Goal: Task Accomplishment & Management: Use online tool/utility

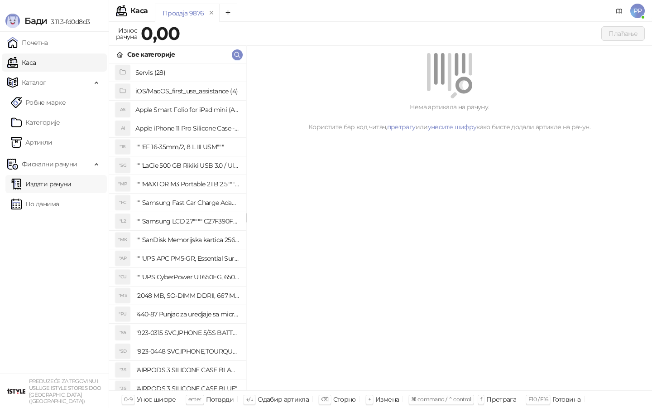
click at [70, 183] on link "Издати рачуни" at bounding box center [41, 184] width 61 height 18
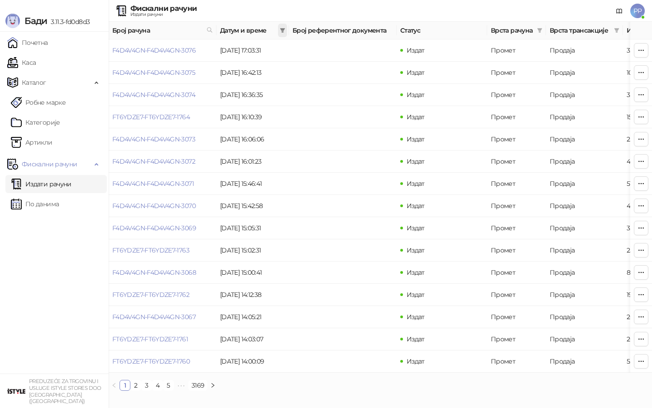
click at [281, 34] on span at bounding box center [282, 31] width 9 height 14
click at [208, 51] on input at bounding box center [198, 50] width 38 height 10
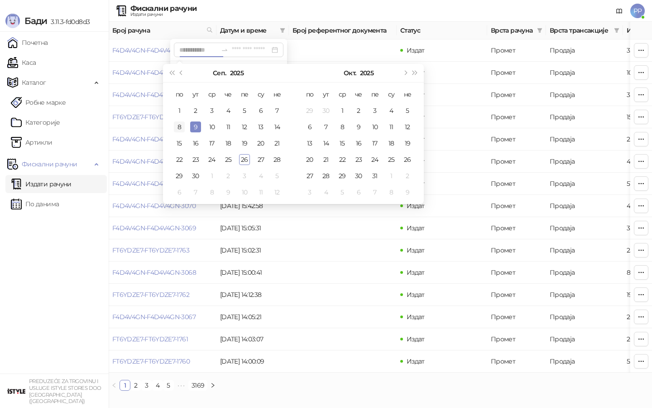
type input "**********"
click at [183, 123] on div "8" at bounding box center [179, 126] width 11 height 11
type input "**********"
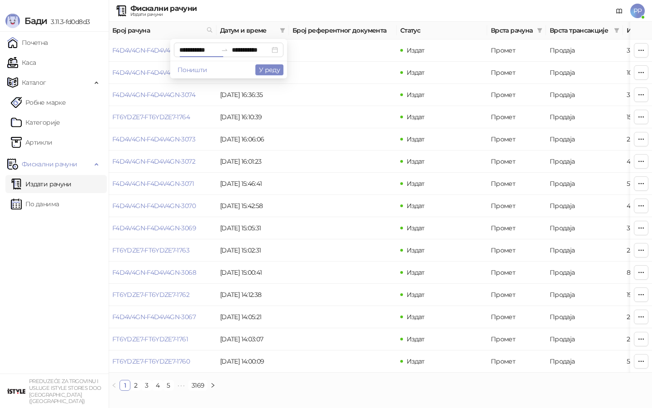
click at [240, 69] on div "Поништи У реду" at bounding box center [228, 70] width 117 height 18
click at [276, 69] on button "У реду" at bounding box center [269, 69] width 28 height 11
click at [181, 319] on link "FT6YDZE7-FT6YDZE7-1525" at bounding box center [150, 317] width 77 height 8
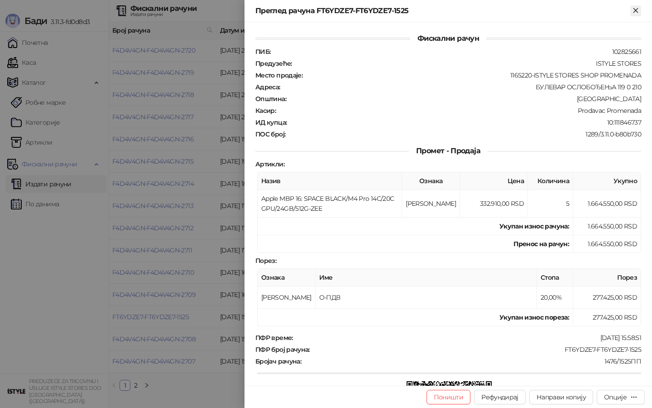
click at [635, 11] on icon "Close" at bounding box center [636, 10] width 8 height 8
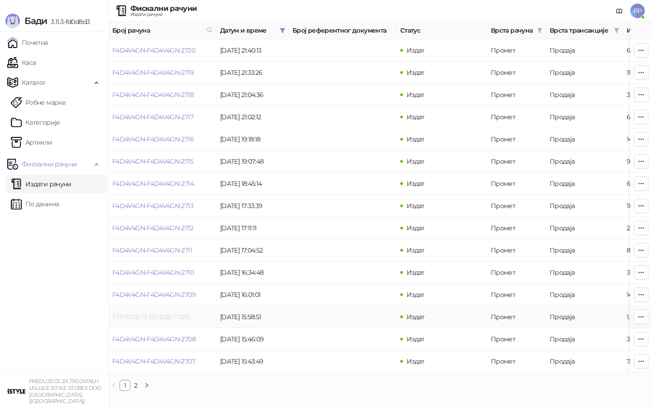
click at [178, 316] on link "FT6YDZE7-FT6YDZE7-1525" at bounding box center [150, 317] width 77 height 8
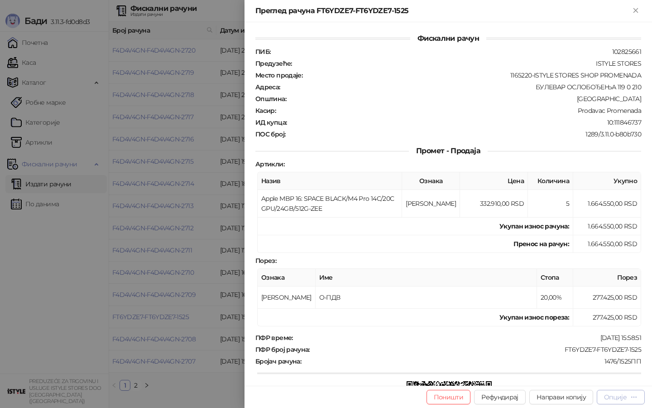
click at [632, 394] on icon "button" at bounding box center [633, 396] width 7 height 7
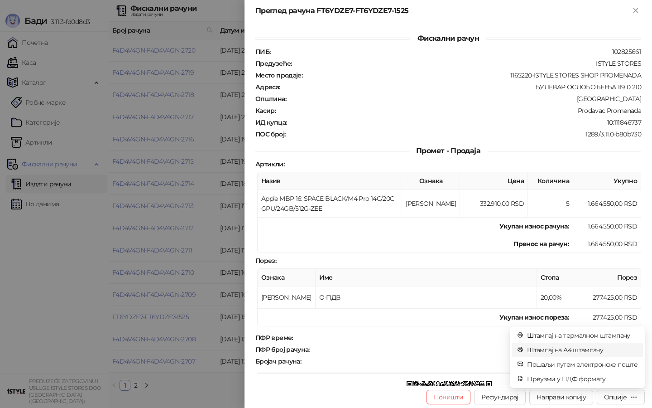
click at [594, 348] on span "Штампај на А4 штампачу" at bounding box center [582, 350] width 111 height 10
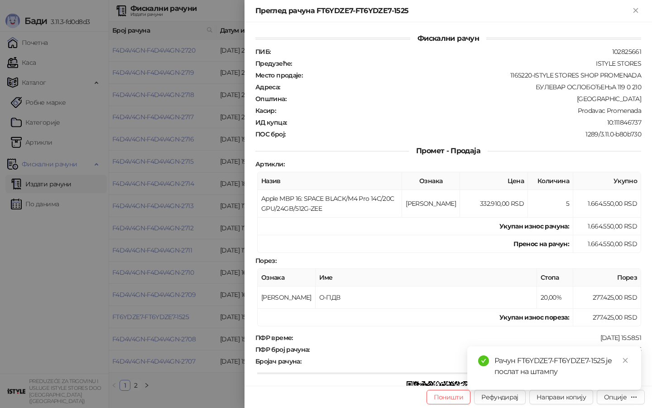
click at [66, 71] on div at bounding box center [326, 204] width 652 height 408
click at [53, 66] on div at bounding box center [326, 204] width 652 height 408
click at [69, 59] on div at bounding box center [326, 204] width 652 height 408
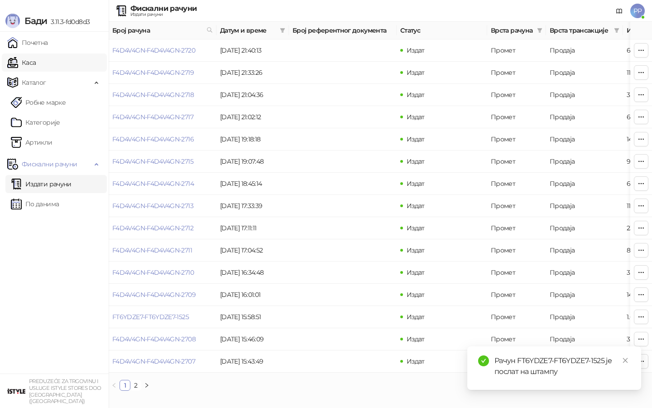
click at [36, 66] on link "Каса" at bounding box center [21, 62] width 29 height 18
